Goal: Find specific page/section

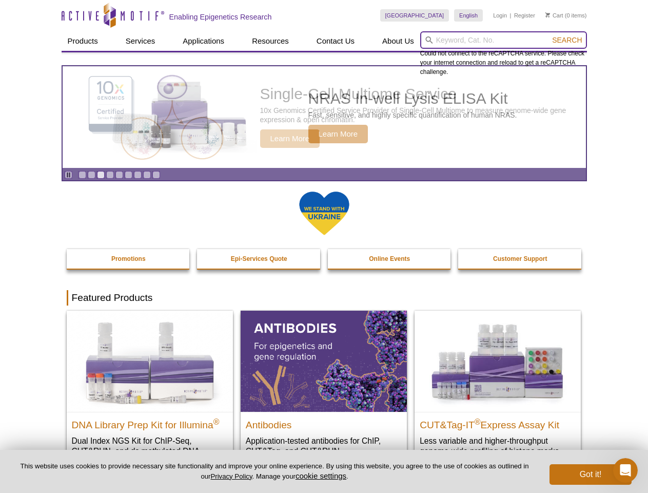
click at [504, 40] on input "search" at bounding box center [503, 39] width 167 height 17
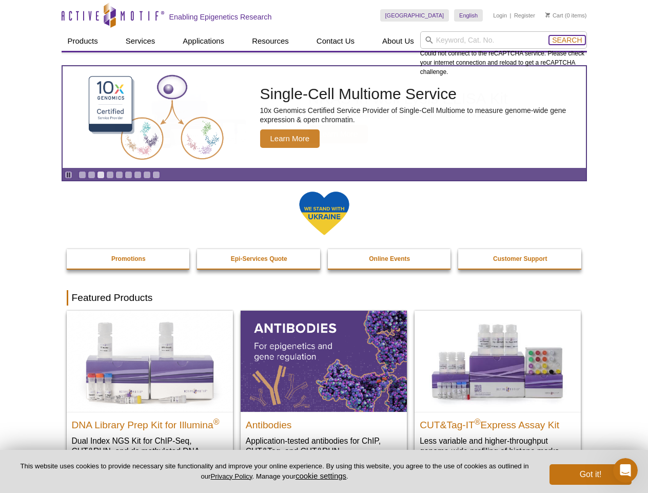
click at [567, 40] on span "Search" at bounding box center [567, 40] width 30 height 8
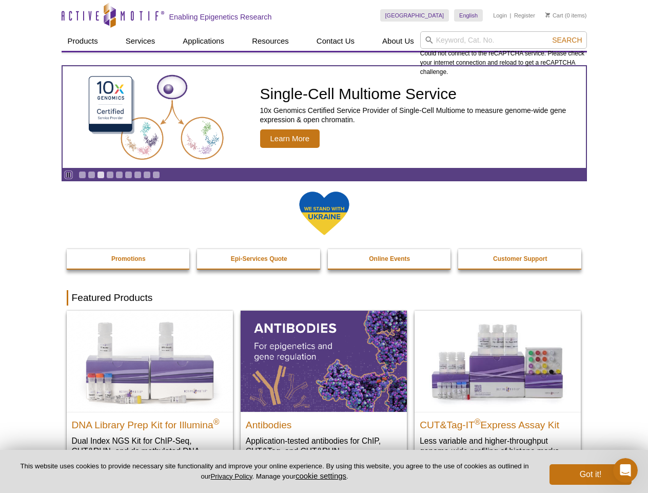
click at [68, 175] on icon "Pause" at bounding box center [68, 174] width 7 height 7
click at [82, 175] on link "Go to slide 1" at bounding box center [83, 175] width 8 height 8
click at [91, 175] on link "Go to slide 2" at bounding box center [92, 175] width 8 height 8
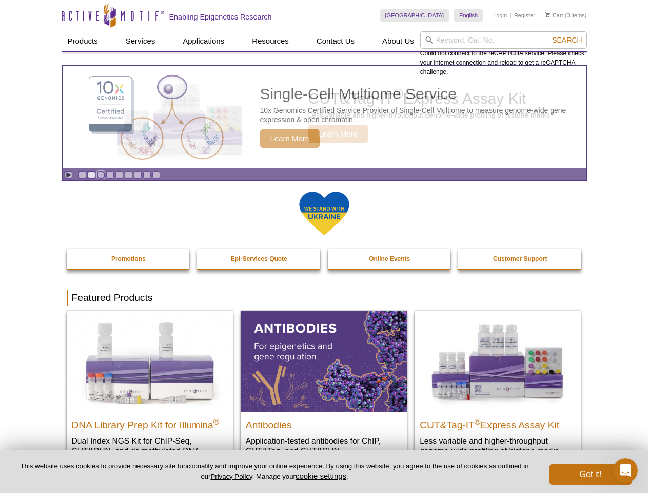
click at [101, 175] on link "Go to slide 3" at bounding box center [101, 175] width 8 height 8
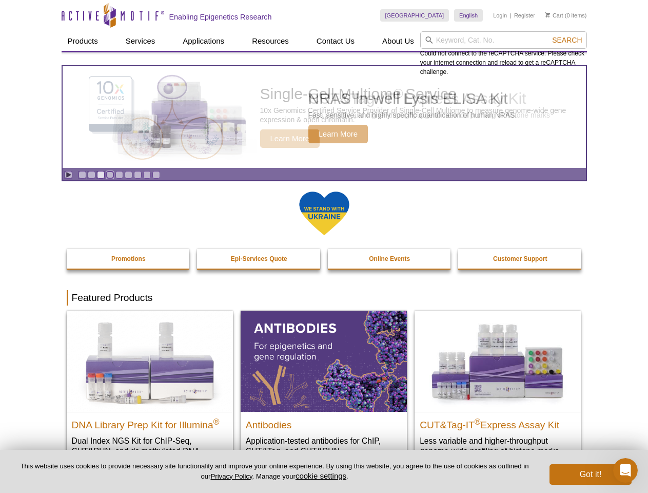
click at [110, 175] on link "Go to slide 4" at bounding box center [110, 175] width 8 height 8
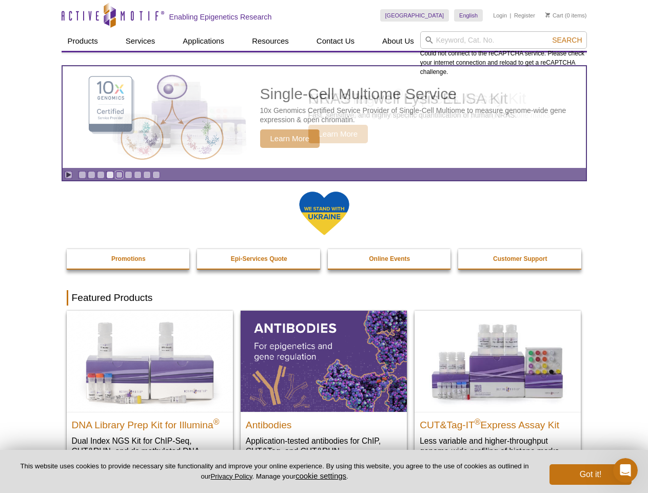
click at [119, 175] on link "Go to slide 5" at bounding box center [120, 175] width 8 height 8
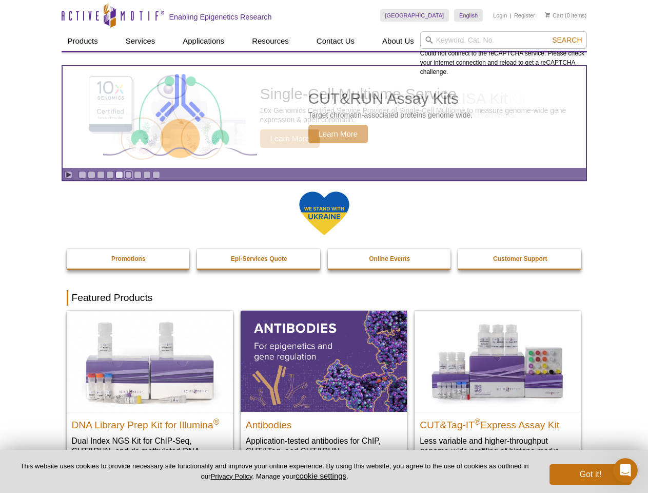
click at [128, 175] on link "Go to slide 6" at bounding box center [129, 175] width 8 height 8
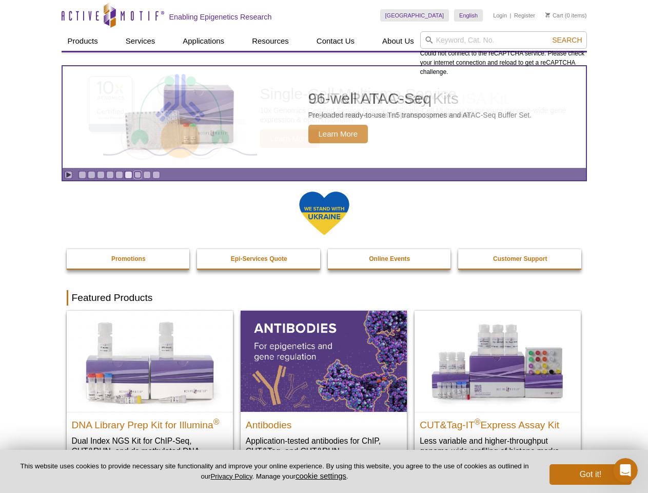
click at [138, 175] on link "Go to slide 7" at bounding box center [138, 175] width 8 height 8
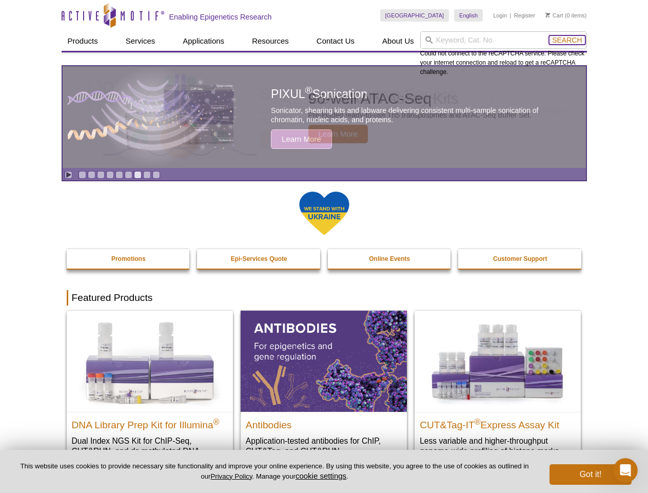
click at [567, 40] on span "Search" at bounding box center [567, 40] width 30 height 8
